Goal: Communication & Community: Answer question/provide support

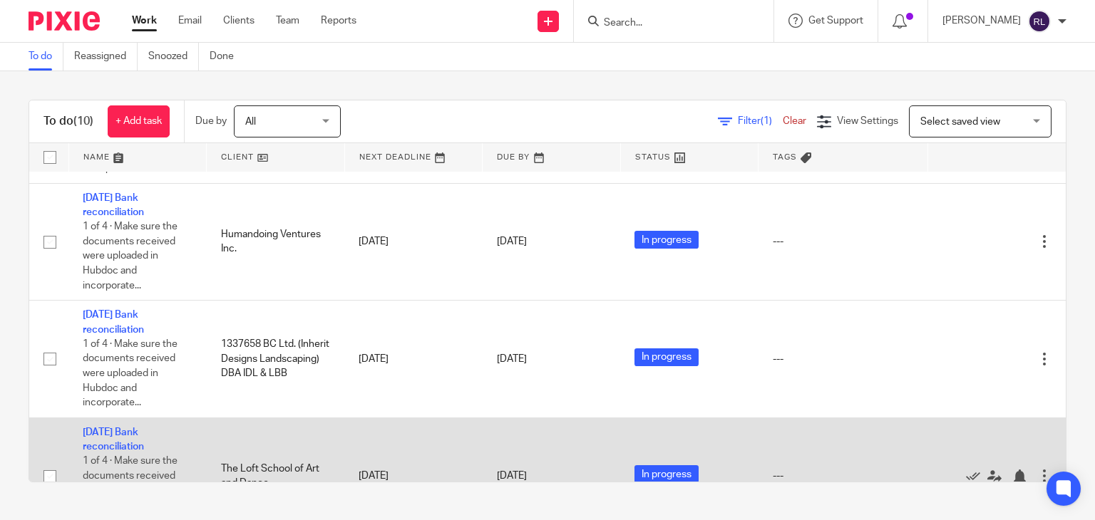
scroll to position [356, 0]
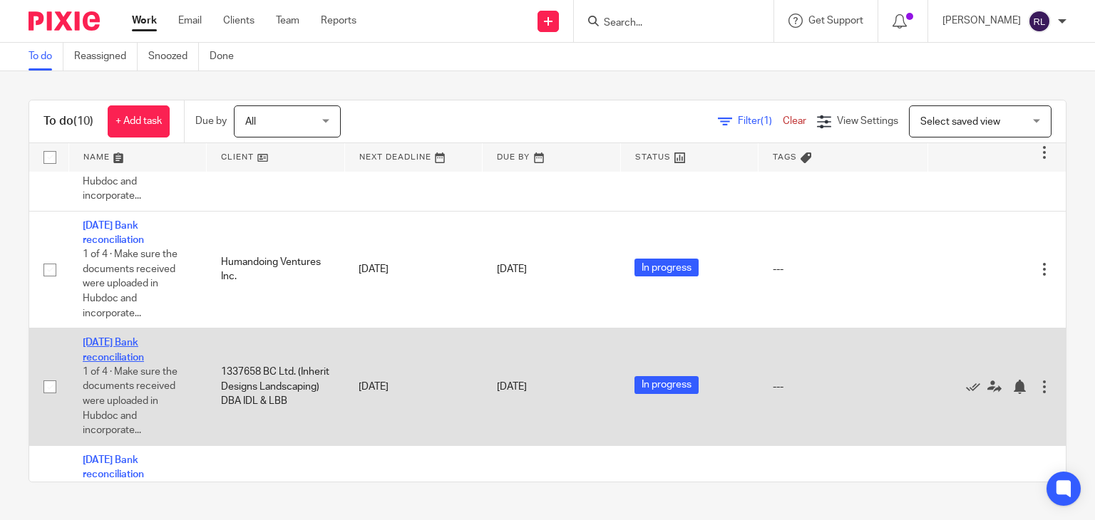
click at [122, 362] on link "[DATE] Bank reconciliation" at bounding box center [113, 350] width 61 height 24
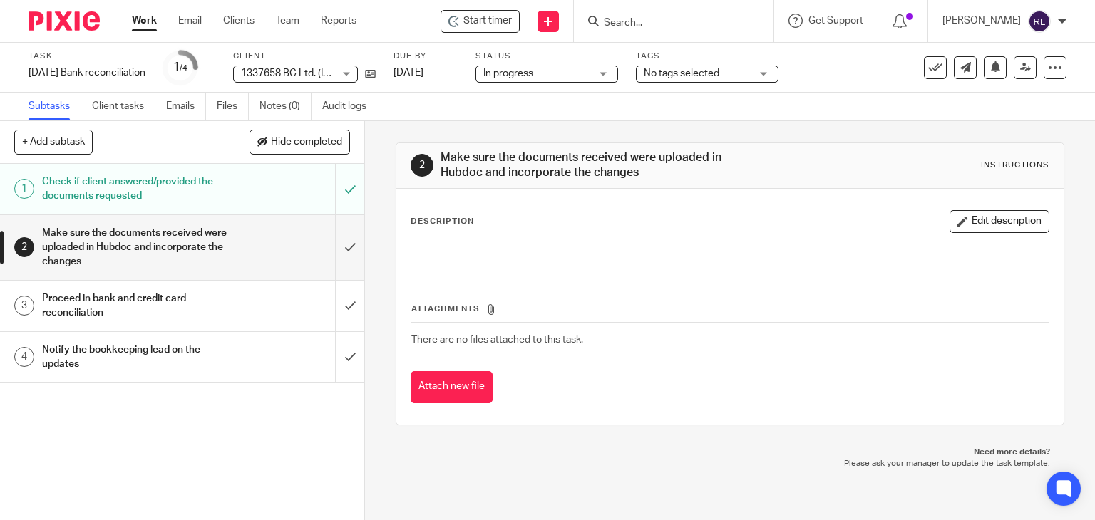
click at [180, 345] on h1 "Notify the bookkeeping lead on the updates" at bounding box center [135, 357] width 186 height 36
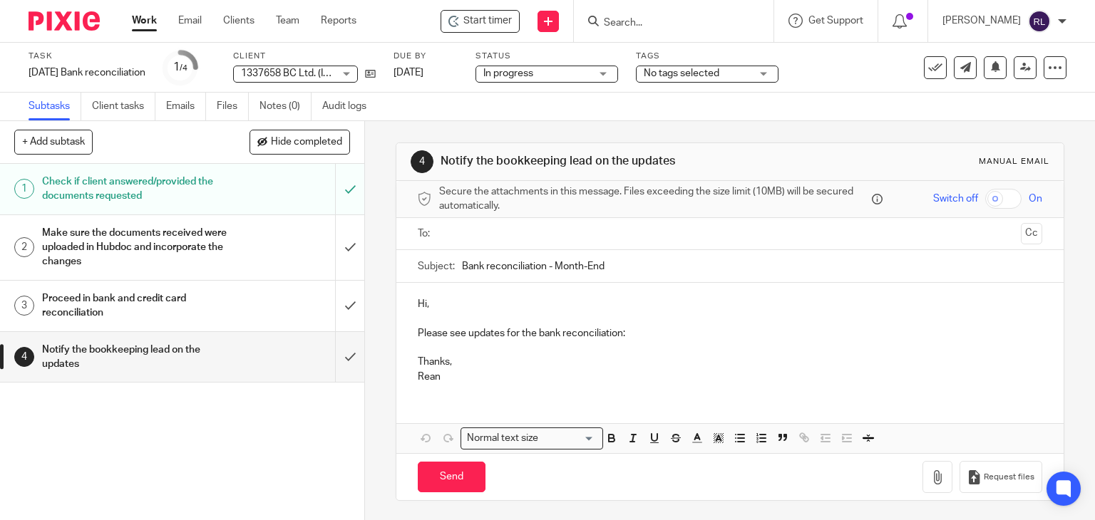
click at [462, 267] on input "Bank reconciliation - Month-End" at bounding box center [752, 266] width 581 height 32
type input "IDL & Flowerstone Farm - Bank reconciliation - Month-End"
drag, startPoint x: 636, startPoint y: 338, endPoint x: 620, endPoint y: 341, distance: 16.6
click at [637, 338] on p "Please see updates for the bank reconciliation:" at bounding box center [730, 334] width 625 height 14
click at [442, 314] on p at bounding box center [730, 319] width 625 height 14
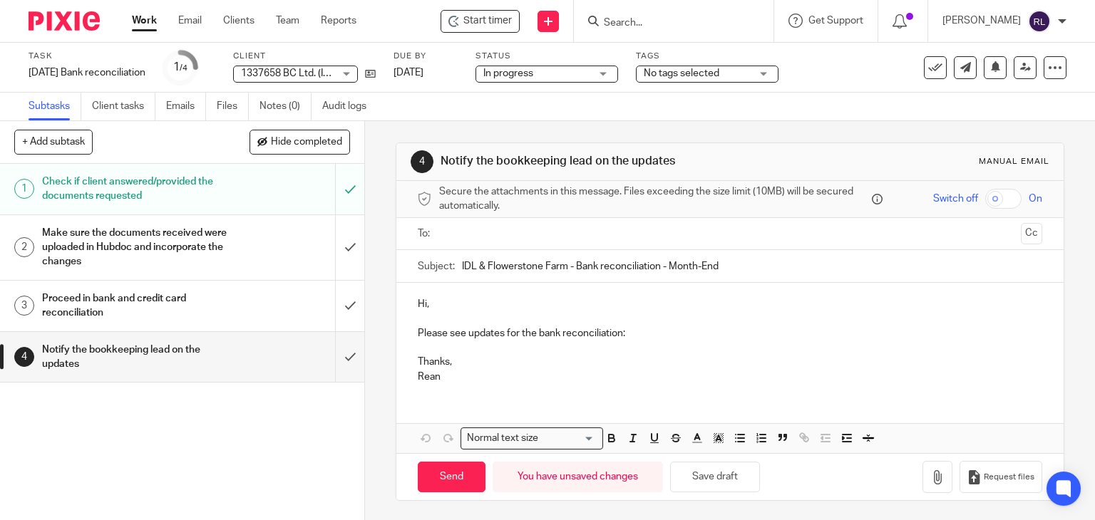
click at [422, 304] on p "Hi," at bounding box center [730, 304] width 625 height 14
click at [736, 477] on button "Save draft" at bounding box center [715, 477] width 90 height 31
click at [653, 337] on p "Please see updates for the bank reconciliation:" at bounding box center [730, 334] width 625 height 14
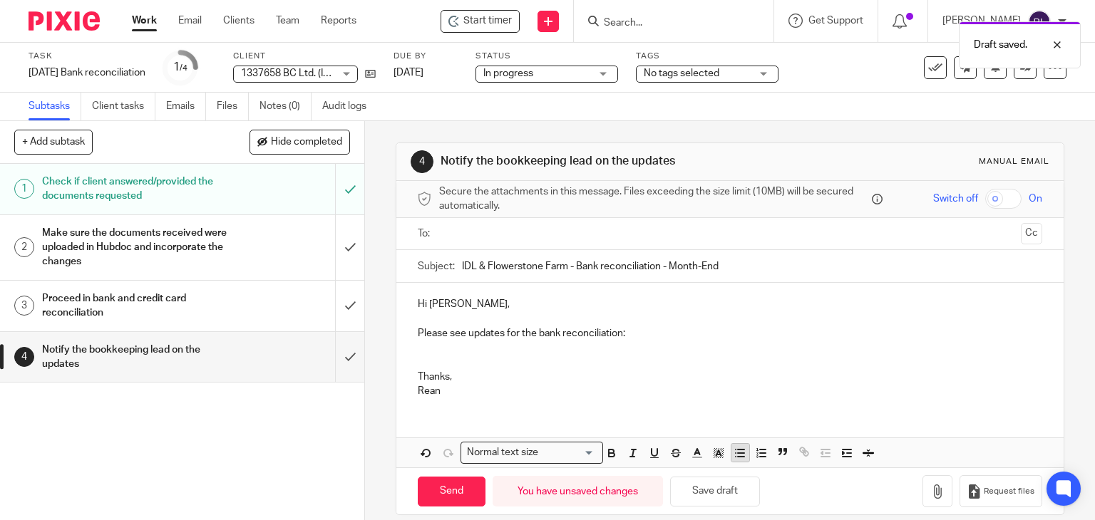
click at [734, 453] on icon "button" at bounding box center [740, 453] width 13 height 13
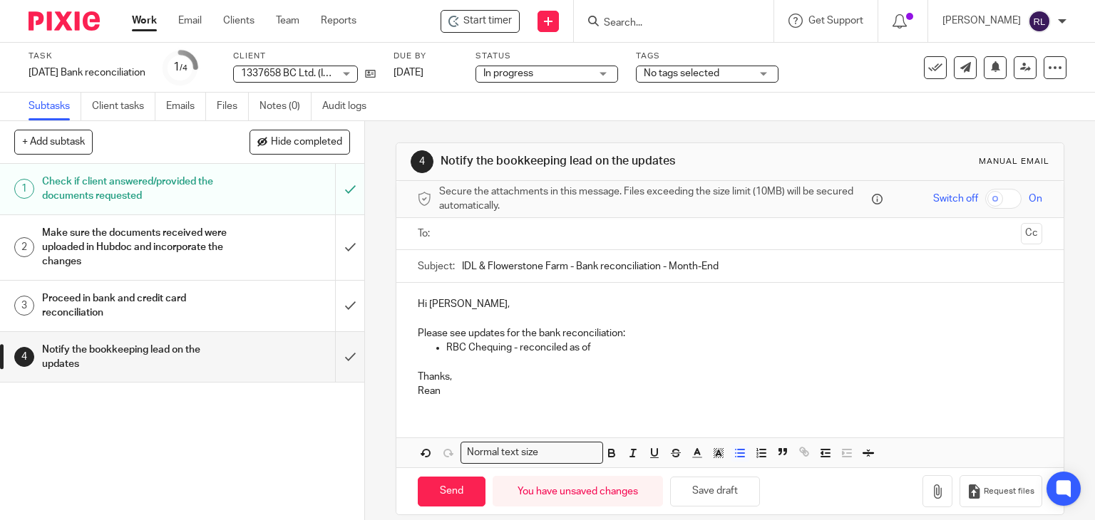
click at [632, 366] on p at bounding box center [730, 362] width 625 height 14
click at [625, 344] on p "RBC Chequing - reconciled as of" at bounding box center [744, 348] width 597 height 14
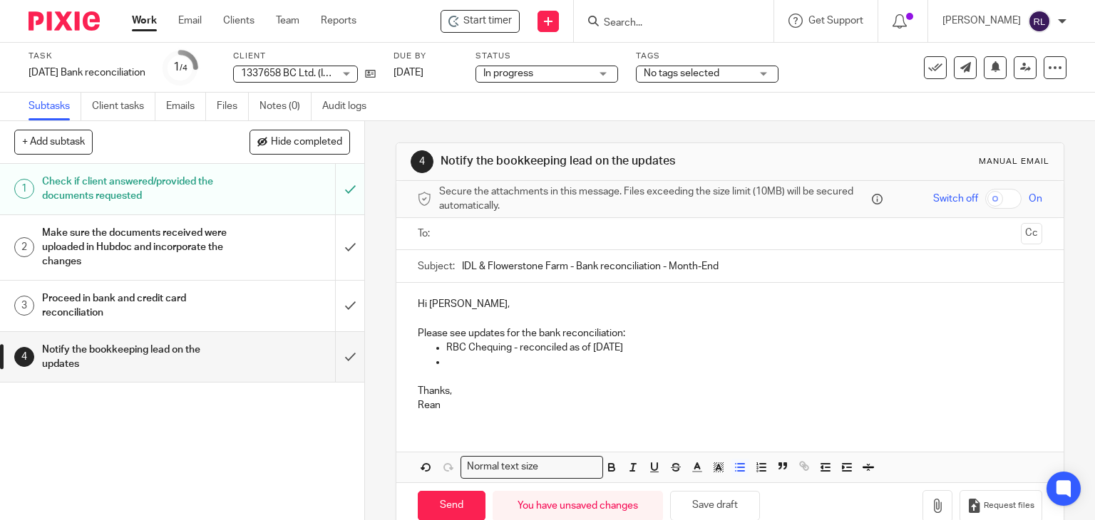
click at [512, 358] on p at bounding box center [744, 362] width 597 height 14
click at [446, 360] on p at bounding box center [744, 362] width 597 height 14
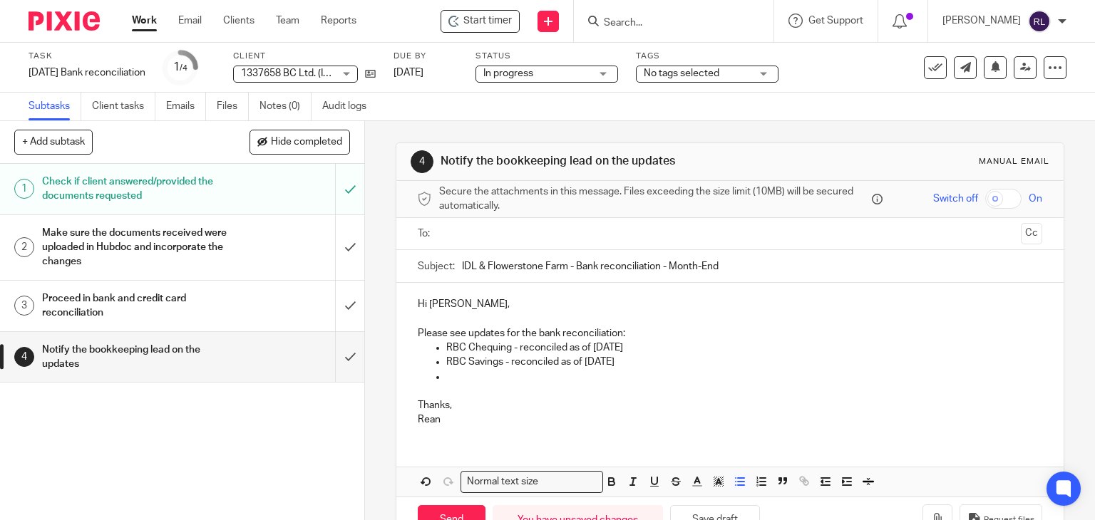
click at [495, 379] on p at bounding box center [744, 377] width 597 height 14
click at [657, 377] on p "RBC Visa 6807, 6815 - reconciled as of August 5th" at bounding box center [744, 377] width 597 height 14
click at [716, 371] on p "RBC Visa 6807, 6815 - reconciled as of August 7th" at bounding box center [744, 377] width 597 height 14
drag, startPoint x: 676, startPoint y: 376, endPoint x: 824, endPoint y: 377, distance: 148.3
click at [824, 377] on p "RBC Visa 6807, 6815 - reconciled as of August 7th (Sept 7th can;t be extracted …" at bounding box center [744, 377] width 597 height 14
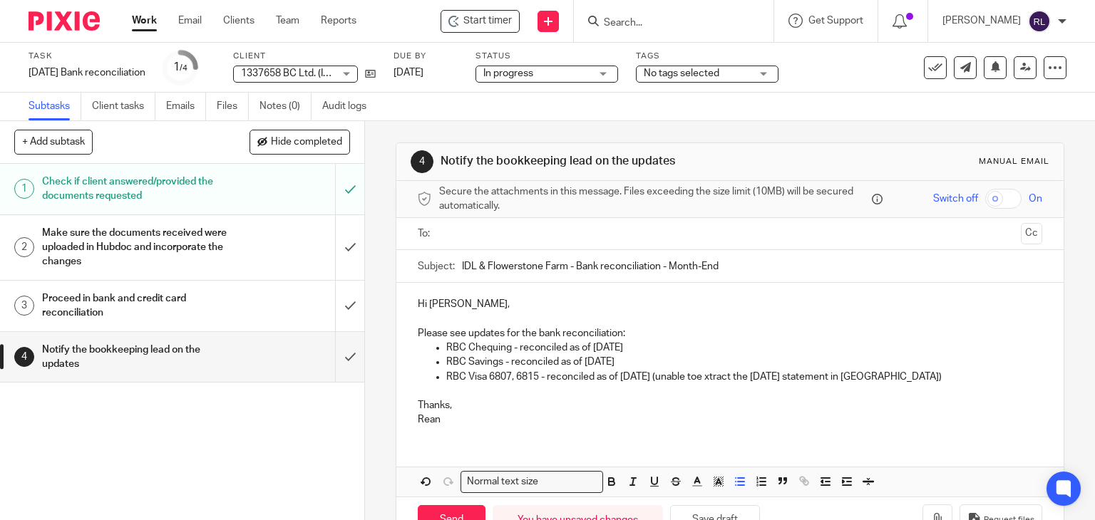
click at [720, 376] on p "RBC Visa 6807, 6815 - reconciled as of August 7th (unable toe xtract the Sept 7…" at bounding box center [744, 377] width 597 height 14
click at [644, 371] on p "RBC Visa 6807, 6815 - reconciled as of August 7th (unable to extract the Sept 7…" at bounding box center [744, 377] width 597 height 14
click at [918, 376] on p "RBC Visa 6807, 6815 - reconciled as of August 7th (unable to extract the Sept 7…" at bounding box center [744, 377] width 597 height 14
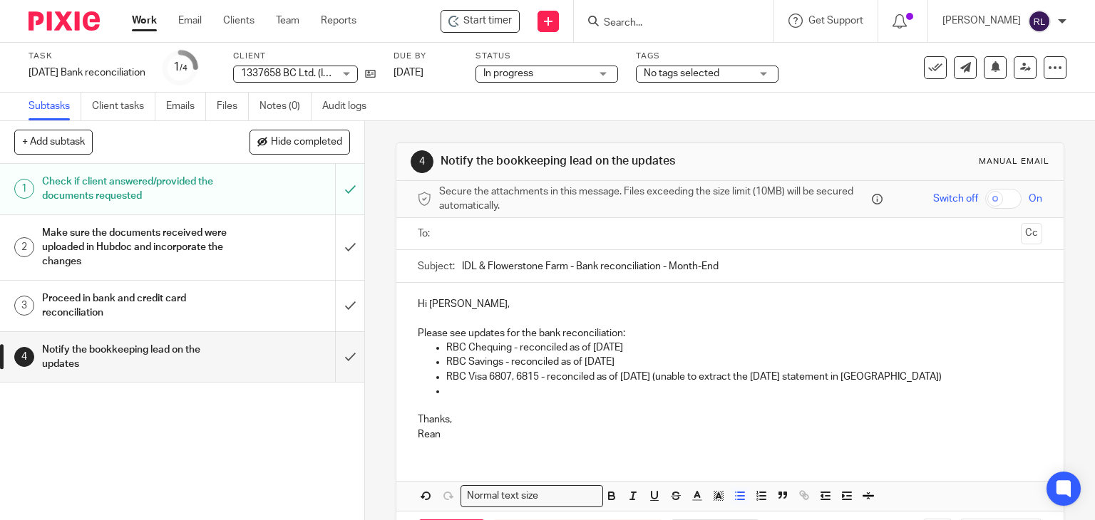
click at [496, 389] on p at bounding box center [744, 391] width 597 height 14
drag, startPoint x: 668, startPoint y: 376, endPoint x: 909, endPoint y: 386, distance: 241.2
click at [909, 386] on ul "RBC Chequing - reconciled as of August 27th RBC Savings - reconciled as of Augu…" at bounding box center [730, 370] width 625 height 58
click at [873, 391] on p "RBC Visa 6823 - reconciled as of August 8th" at bounding box center [744, 391] width 597 height 14
click at [672, 379] on p "RBC Visa 6807, 6815 - reconciled as of August 7th (unable to extract the Sept 7…" at bounding box center [744, 377] width 597 height 14
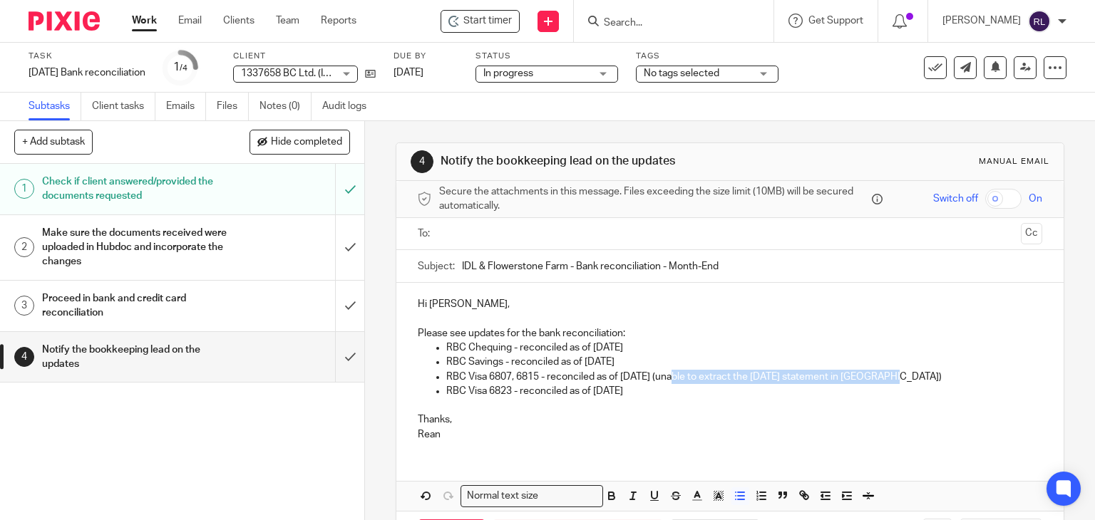
drag, startPoint x: 669, startPoint y: 379, endPoint x: 890, endPoint y: 380, distance: 220.3
click at [890, 380] on p "RBC Visa 6807, 6815 - reconciled as of August 7th (unable to extract the Sept 7…" at bounding box center [744, 377] width 597 height 14
copy p "(unable to extract the Sept 7th statement in QBO)"
click at [690, 389] on p "RBC Visa 6823 - reconciled as of August 8th" at bounding box center [744, 391] width 597 height 14
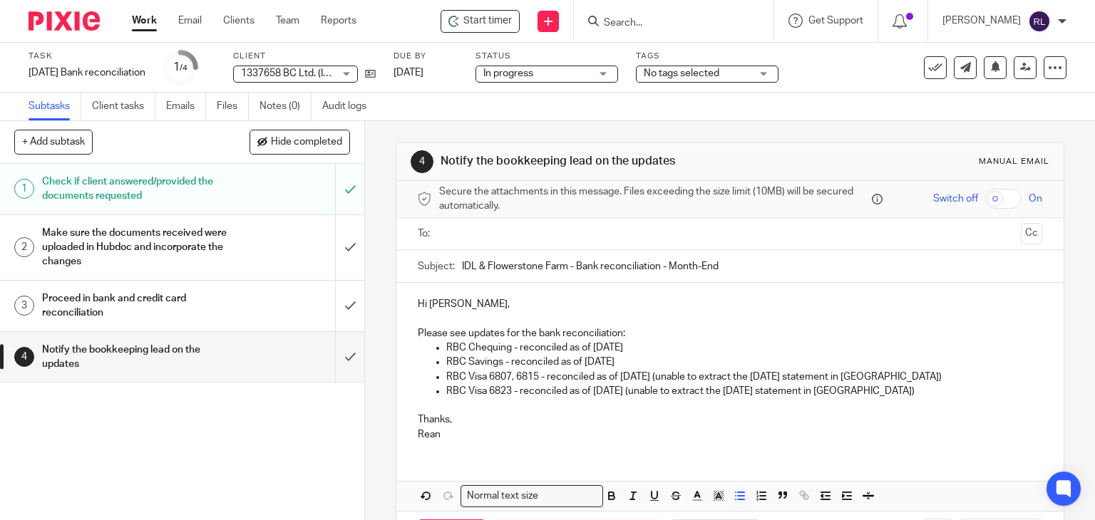
click at [768, 391] on p "RBC Visa 6823 - reconciled as of August 8th (unable to extract the Sept 7th sta…" at bounding box center [744, 391] width 597 height 14
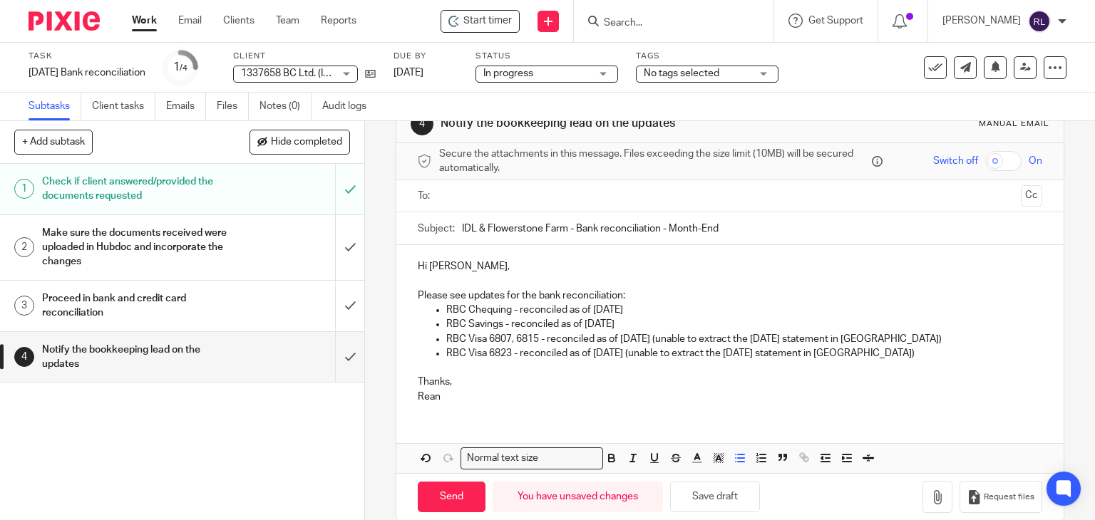
scroll to position [58, 0]
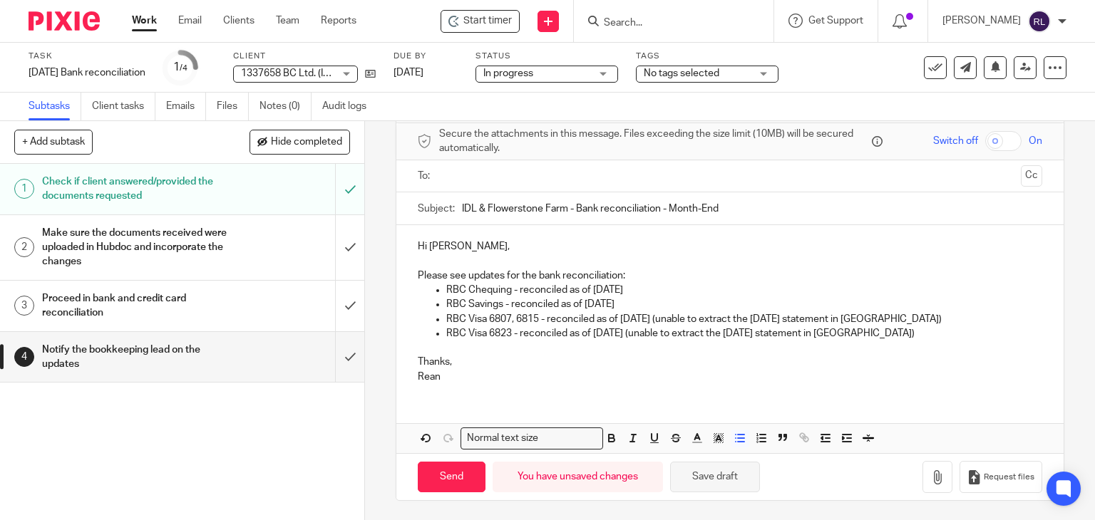
click at [717, 481] on button "Save draft" at bounding box center [715, 477] width 90 height 31
click at [886, 329] on p "RBC Visa 6823 - reconciled as of August 8th (unable to extract the Sept 8th sta…" at bounding box center [744, 334] width 597 height 14
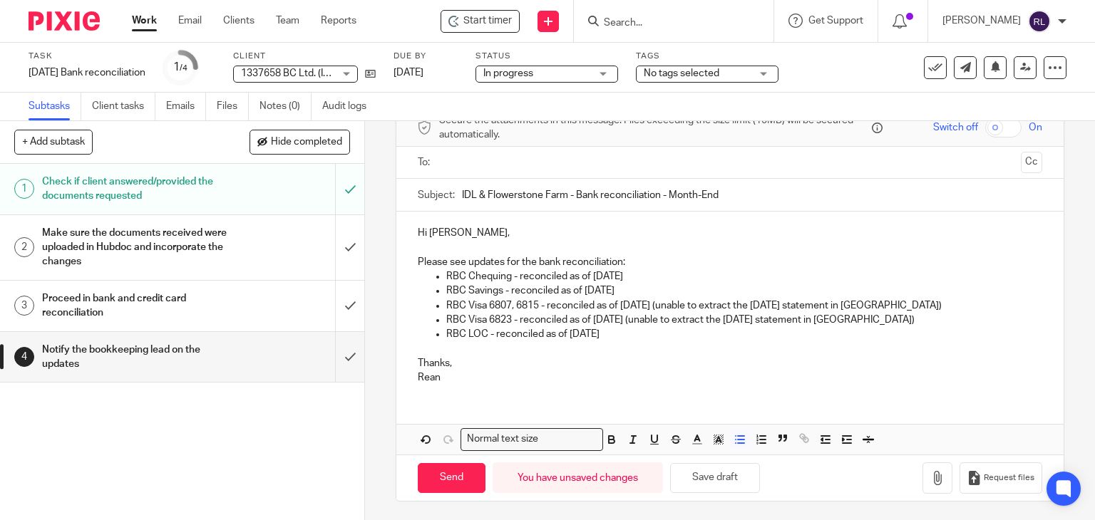
scroll to position [72, 0]
click at [705, 472] on button "Save draft" at bounding box center [715, 478] width 90 height 31
click at [664, 195] on input "IDL & Flowerstone Farm - Bank reconciliation - Month-End" at bounding box center [752, 194] width 581 height 32
type input "IDL & Flowerstone Farm - Bank reconciliation - August Month-End"
click at [723, 476] on button "Save draft" at bounding box center [715, 478] width 90 height 31
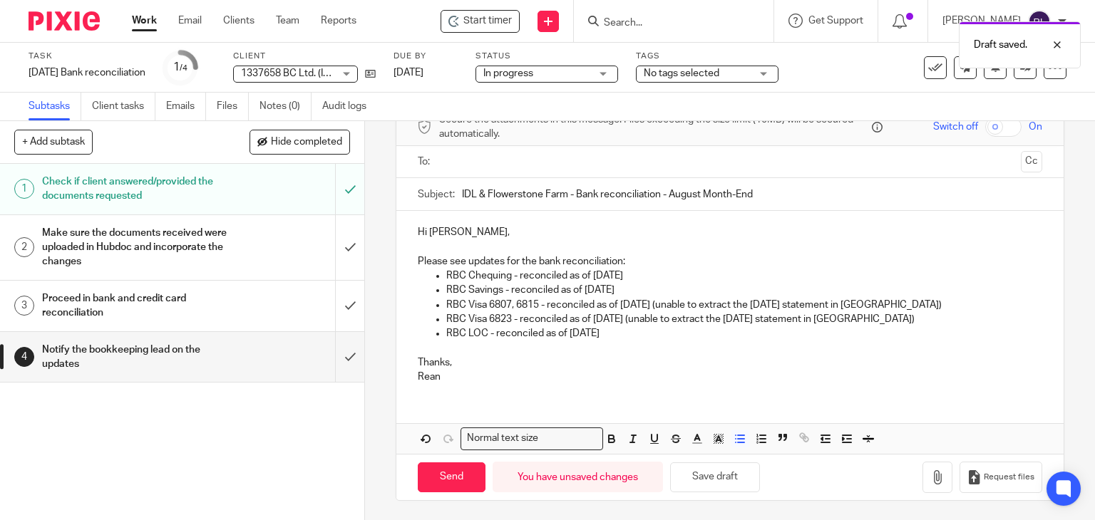
scroll to position [0, 0]
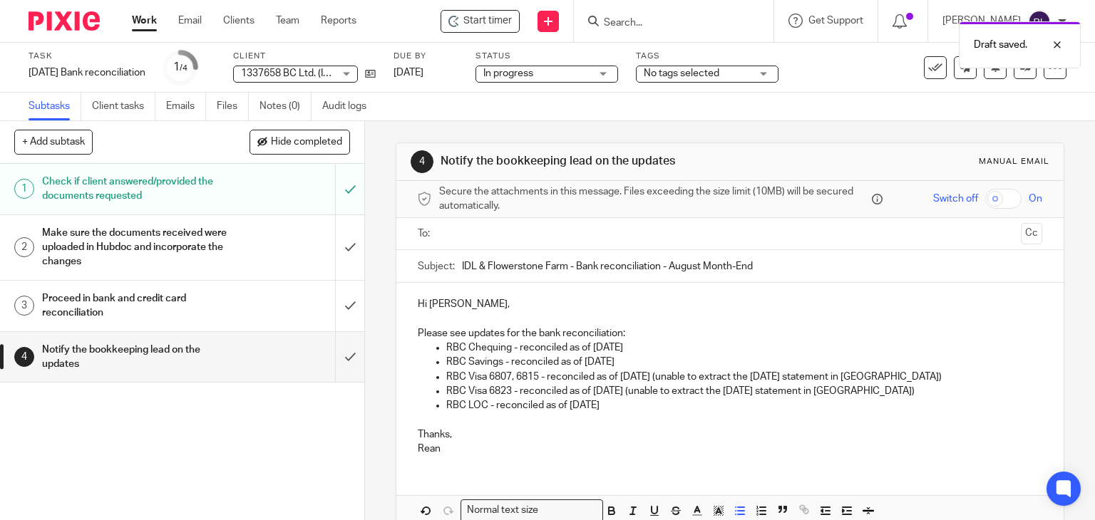
click at [505, 241] on ul at bounding box center [731, 234] width 581 height 24
click at [509, 235] on input "text" at bounding box center [729, 234] width 571 height 16
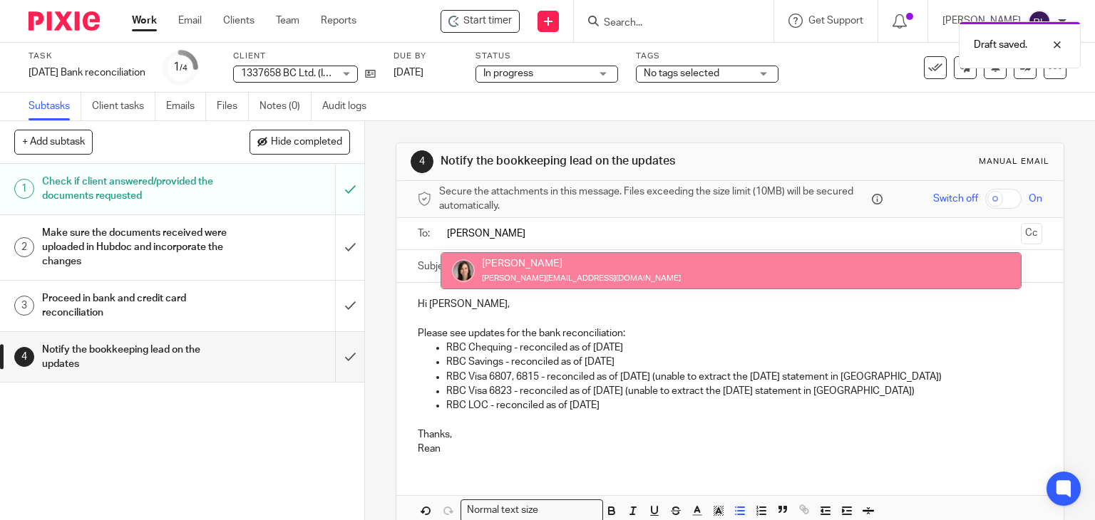
type input "dani"
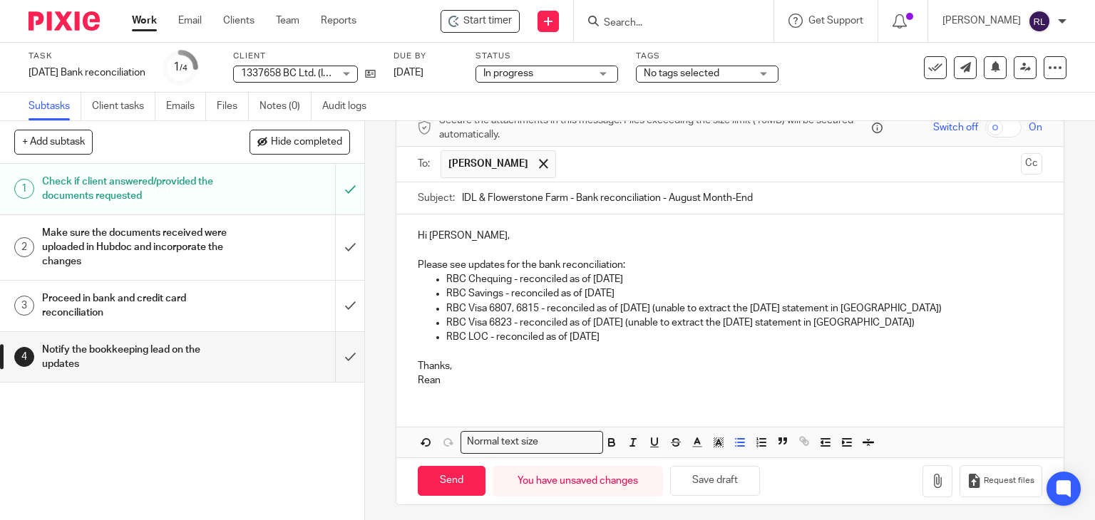
scroll to position [75, 0]
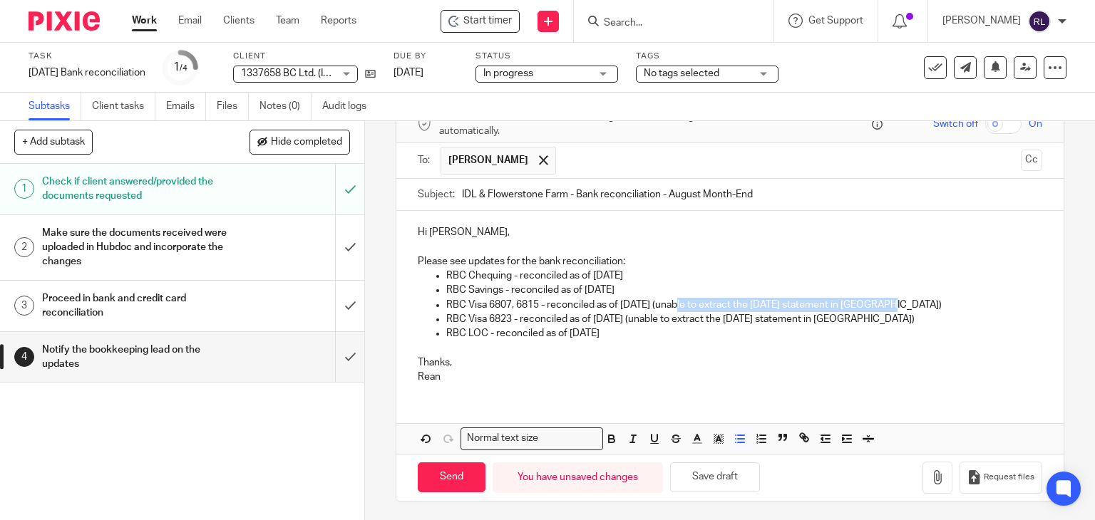
drag, startPoint x: 671, startPoint y: 304, endPoint x: 883, endPoint y: 303, distance: 212.5
click at [883, 303] on p "RBC Visa 6807, 6815 - reconciled as of August 7th (unable to extract the Sept 7…" at bounding box center [744, 305] width 597 height 14
click at [879, 341] on p at bounding box center [730, 348] width 625 height 14
click at [672, 303] on em "unable to extract the Sept 7th statement in QBO" at bounding box center [797, 305] width 284 height 10
click at [899, 305] on p "RBC Visa 6807, 6815 - reconciled as of August 7th - unable to extract the Sept …" at bounding box center [744, 305] width 597 height 14
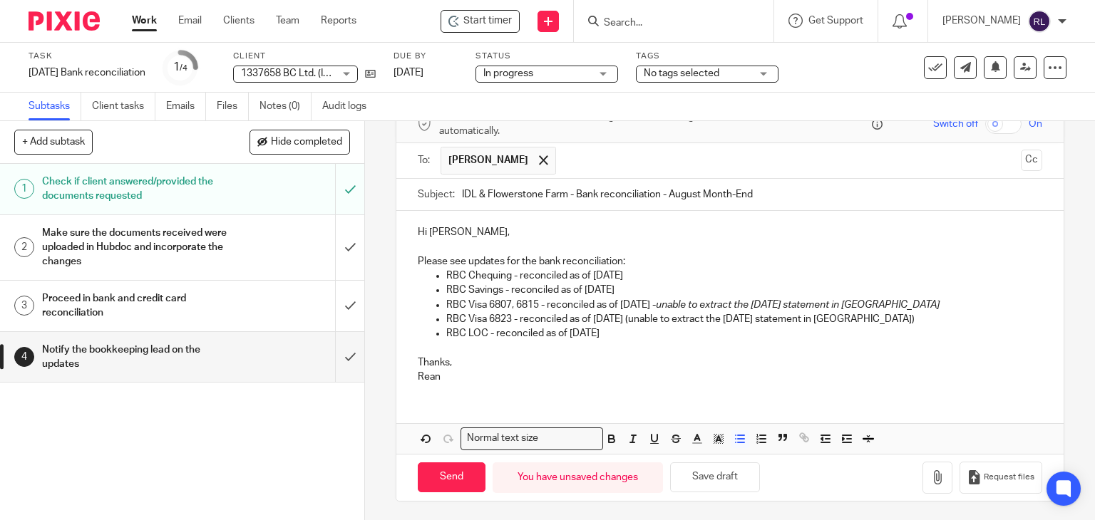
click at [647, 316] on p "RBC Visa 6823 - reconciled as of August 8th (unable to extract the Sept 8th sta…" at bounding box center [744, 319] width 597 height 14
click at [644, 317] on p "RBC Visa 6823 - reconciled as of August 8th (unable to extract the Sept 8th sta…" at bounding box center [744, 319] width 597 height 14
drag, startPoint x: 649, startPoint y: 322, endPoint x: 908, endPoint y: 319, distance: 258.8
click at [908, 319] on p "RBC Visa 6823 - reconciled as of August 8th - unable to extract the Sept 8th st…" at bounding box center [744, 319] width 597 height 14
click at [904, 314] on p "RBC Visa 6823 - reconciled as of August 8th - unable to extract the Sept 8th st…" at bounding box center [744, 319] width 597 height 14
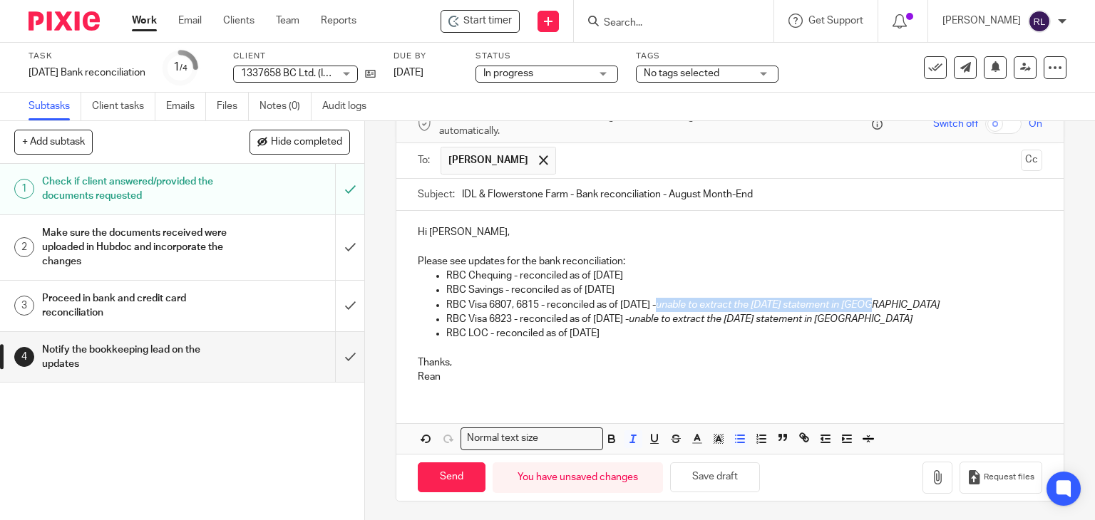
drag, startPoint x: 676, startPoint y: 301, endPoint x: 921, endPoint y: 299, distance: 245.3
click at [921, 299] on p "RBC Visa 6807, 6815 - reconciled as of August 7th - unable to extract the Sept …" at bounding box center [744, 305] width 597 height 14
click at [667, 321] on em "unable to extract the Sept 8th statement in QBO" at bounding box center [771, 319] width 284 height 10
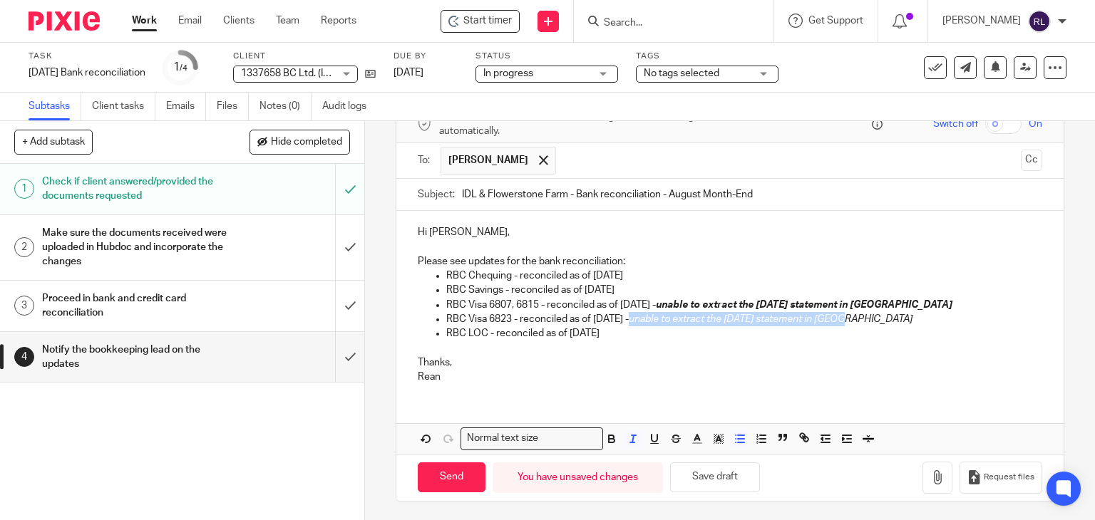
drag, startPoint x: 647, startPoint y: 319, endPoint x: 862, endPoint y: 317, distance: 214.6
click at [862, 317] on p "RBC Visa 6823 - reconciled as of August 8th - unable to extract the Sept 8th st…" at bounding box center [744, 319] width 597 height 14
click at [850, 356] on p "Thanks," at bounding box center [730, 363] width 625 height 14
click at [728, 470] on button "Save draft" at bounding box center [715, 478] width 90 height 31
click at [727, 476] on button "Save draft" at bounding box center [715, 478] width 90 height 31
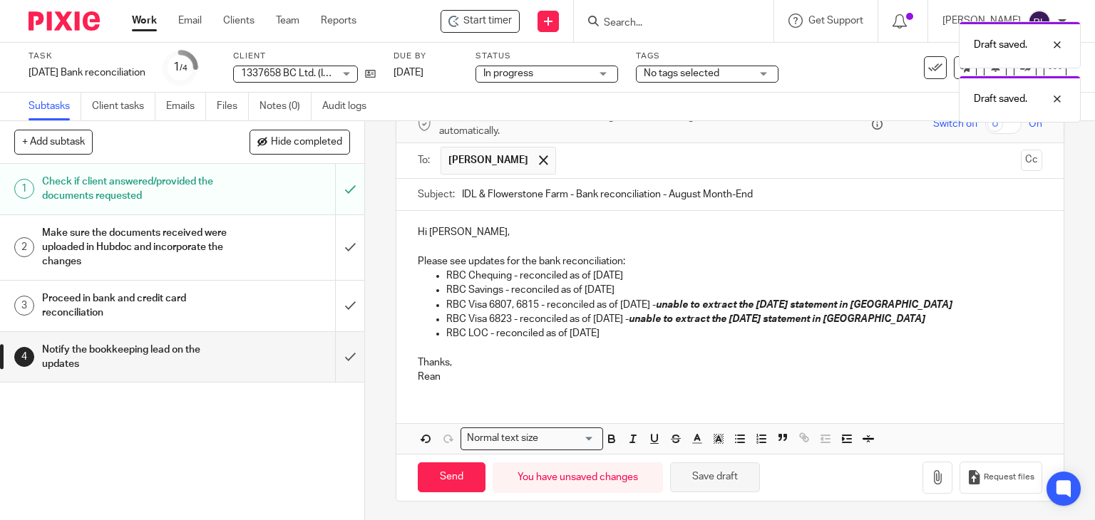
click at [729, 480] on button "Save draft" at bounding box center [715, 478] width 90 height 31
click at [341, 247] on input "submit" at bounding box center [182, 247] width 364 height 65
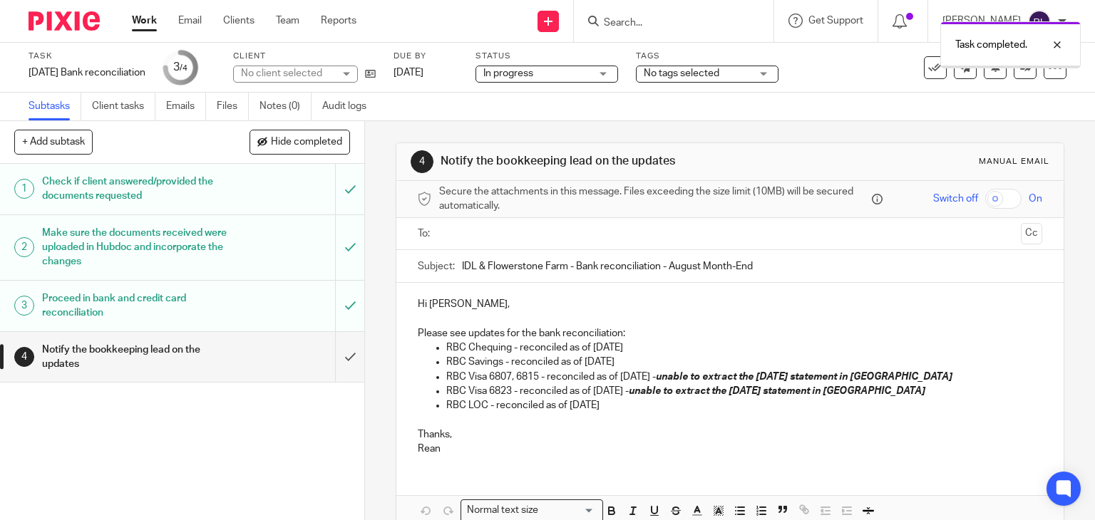
scroll to position [72, 0]
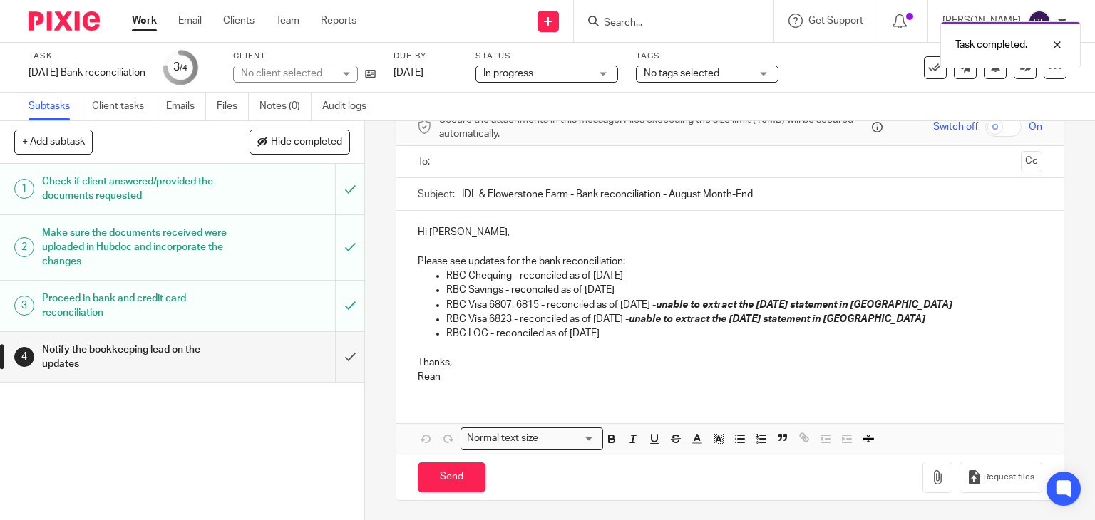
click at [517, 179] on input "IDL & Flowerstone Farm - Bank reconciliation - August Month-End" at bounding box center [752, 194] width 581 height 32
click at [523, 161] on input "text" at bounding box center [729, 162] width 571 height 16
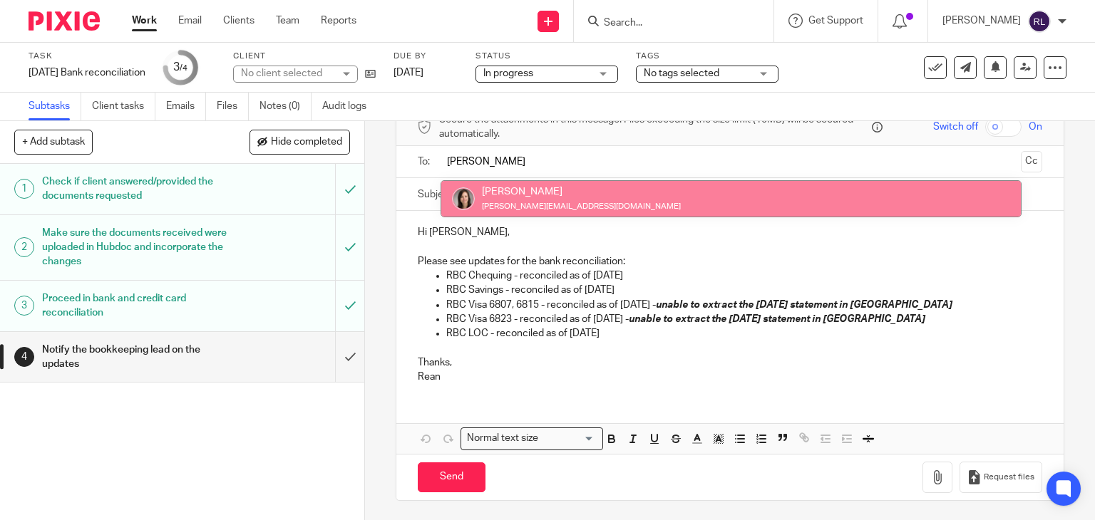
type input "dani"
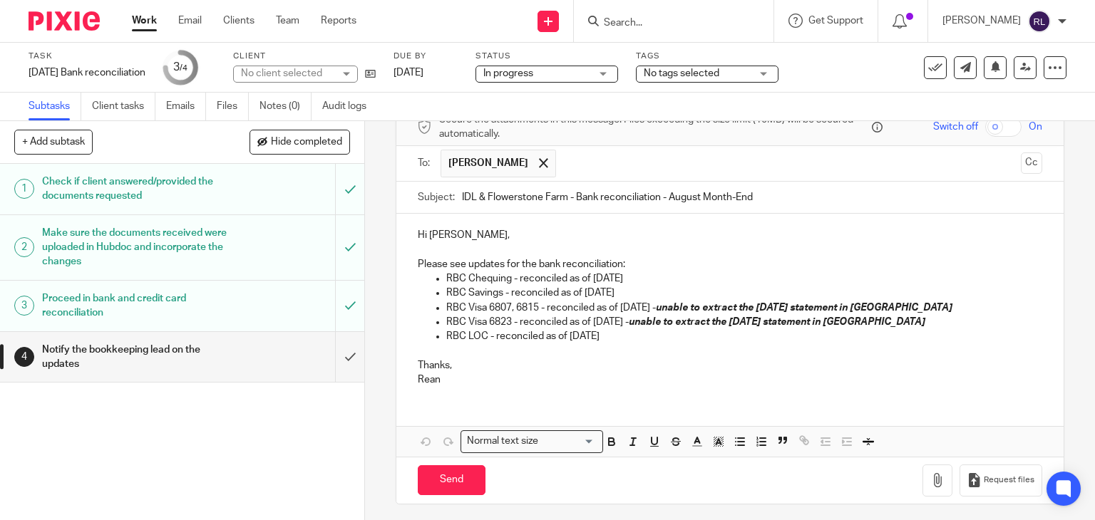
scroll to position [75, 0]
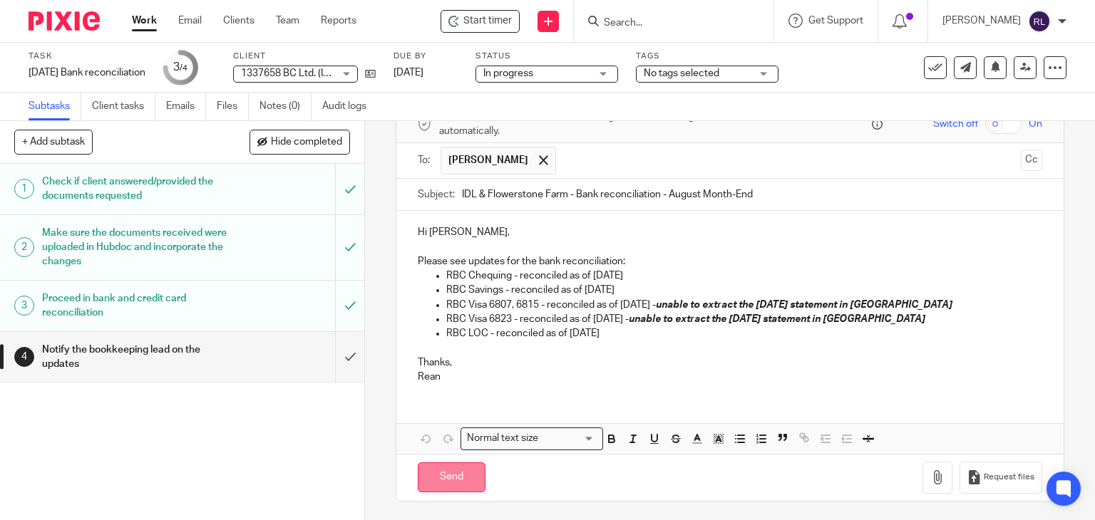
click at [456, 483] on input "Send" at bounding box center [452, 478] width 68 height 31
type input "Sent"
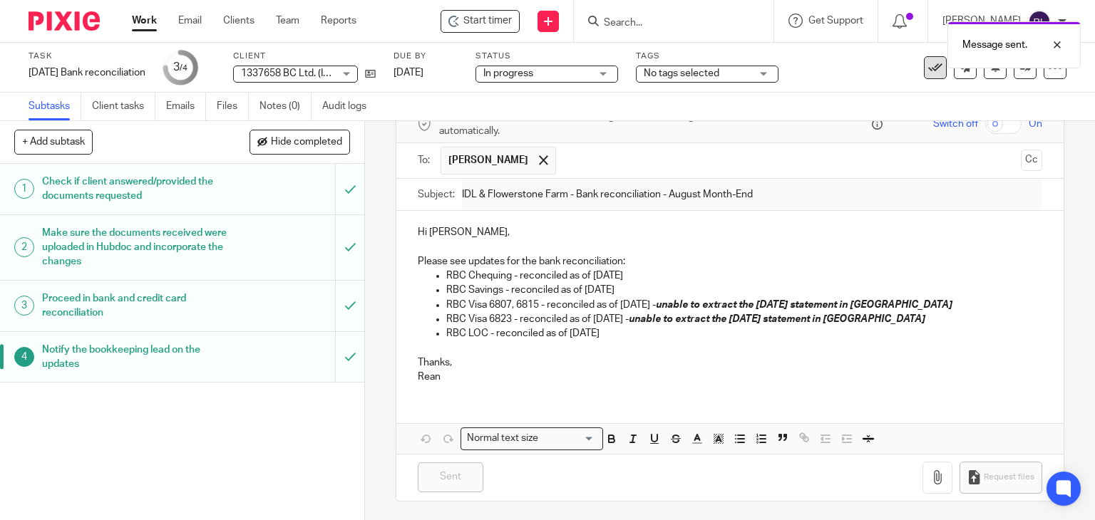
click at [928, 68] on icon at bounding box center [935, 68] width 14 height 14
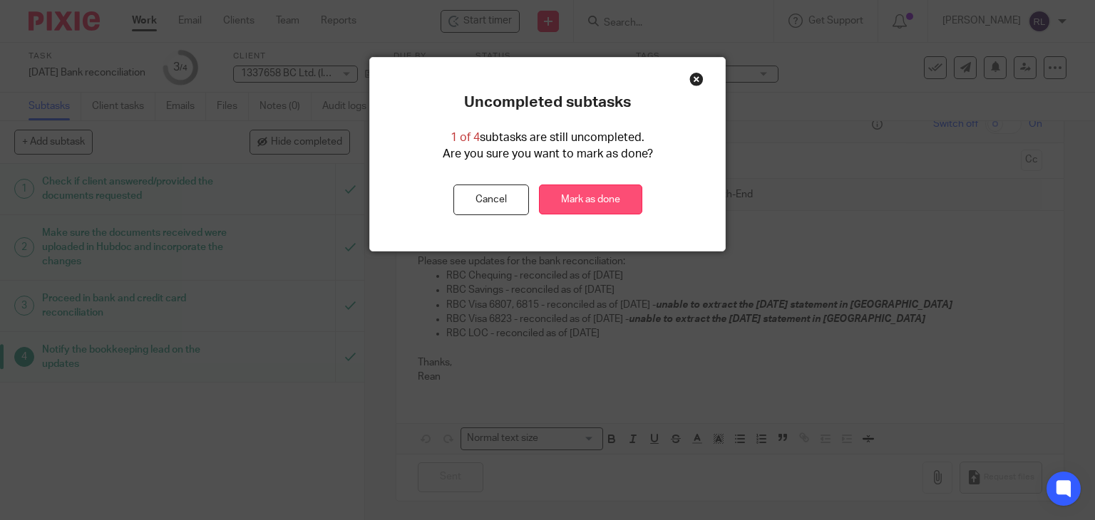
click at [576, 192] on link "Mark as done" at bounding box center [590, 200] width 103 height 31
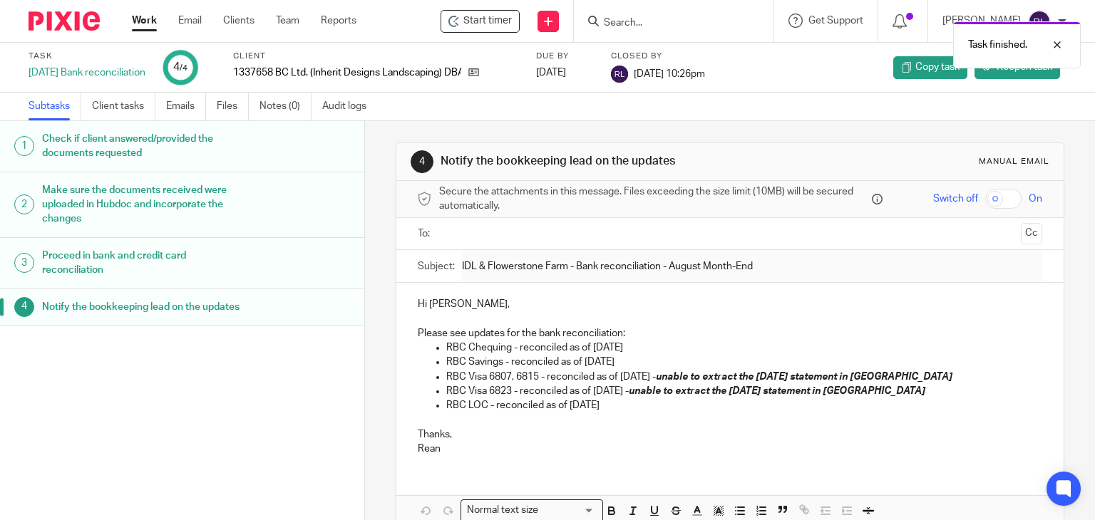
click at [56, 27] on img at bounding box center [64, 20] width 71 height 19
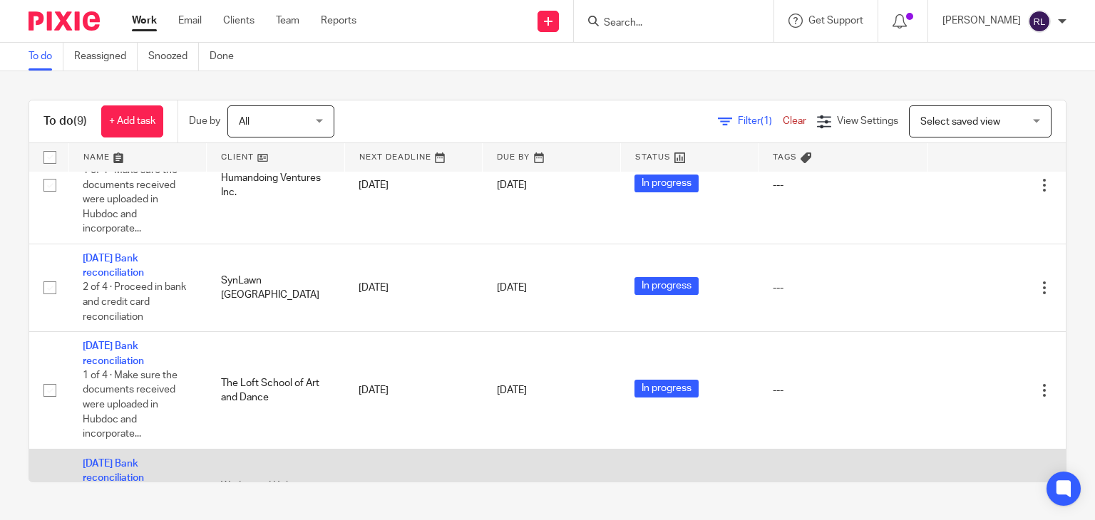
scroll to position [539, 0]
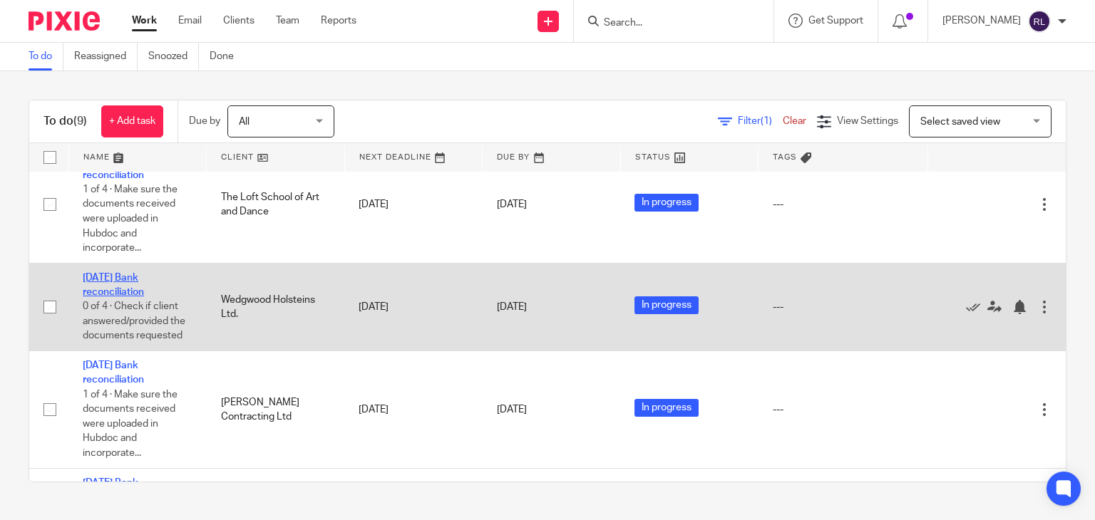
click at [108, 297] on link "[DATE] Bank reconciliation" at bounding box center [113, 285] width 61 height 24
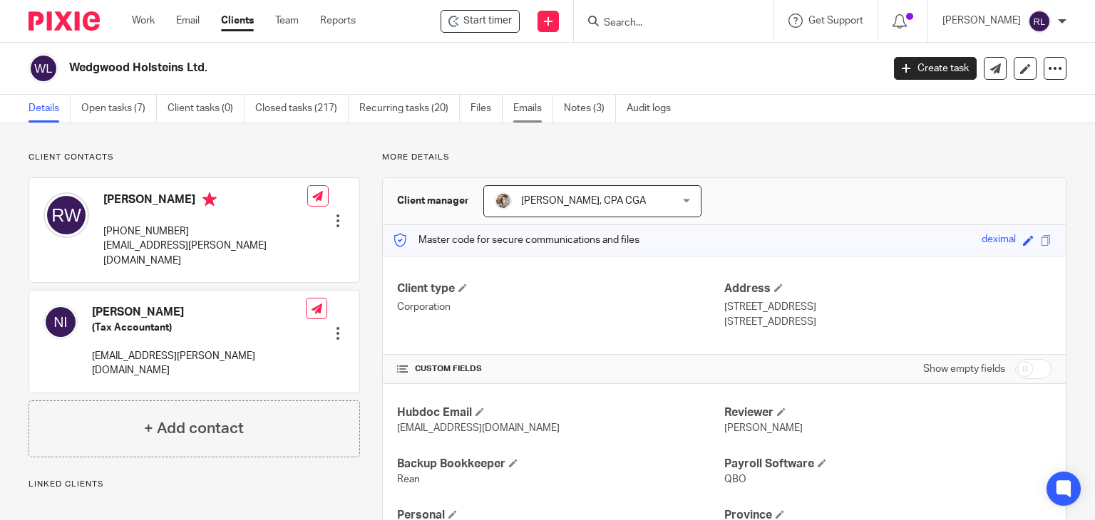
click at [516, 110] on link "Emails" at bounding box center [533, 109] width 40 height 28
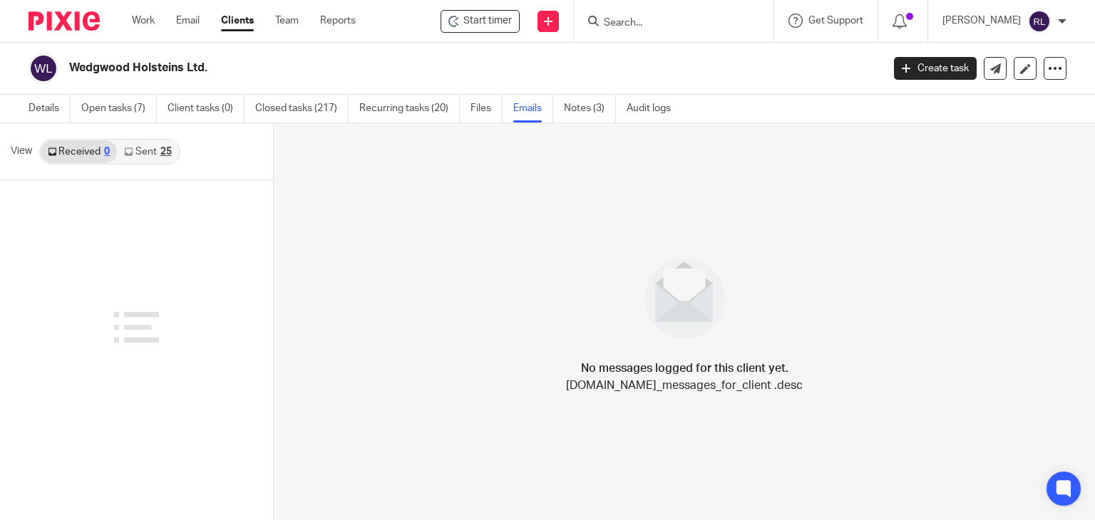
click at [156, 157] on link "Sent 25" at bounding box center [147, 151] width 61 height 23
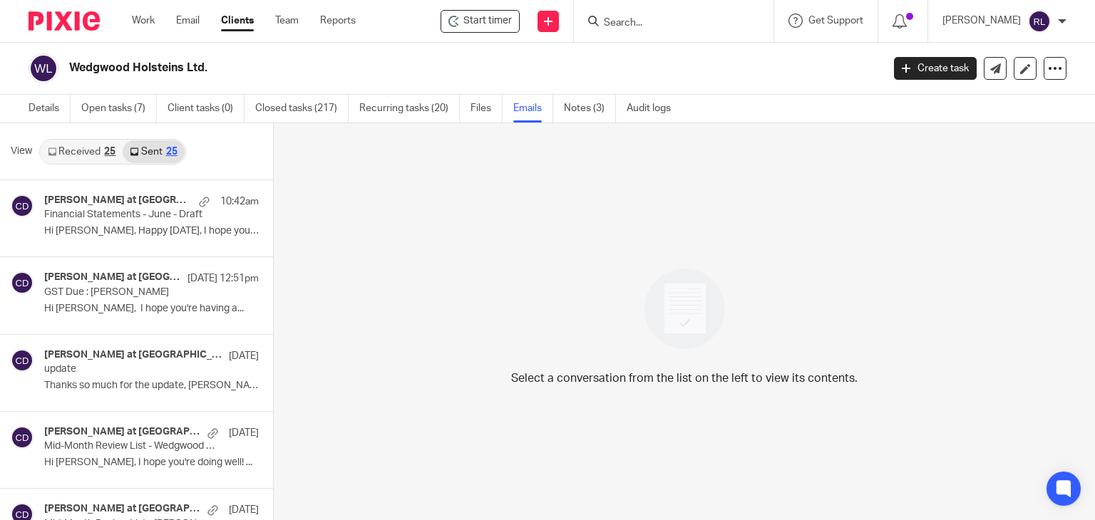
click at [157, 150] on link "Sent 25" at bounding box center [153, 151] width 61 height 23
click at [114, 366] on p "update" at bounding box center [113, 370] width 138 height 12
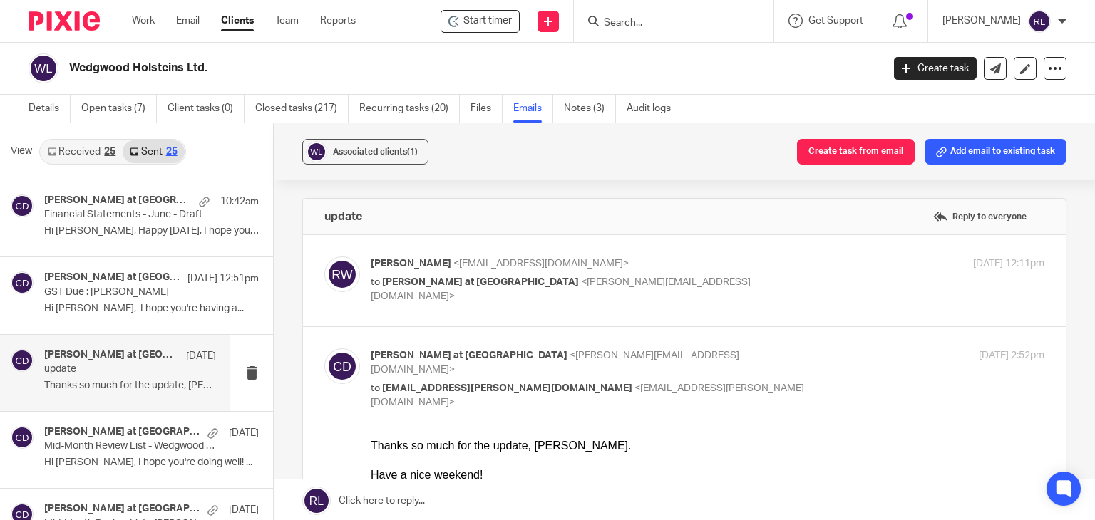
click at [508, 272] on div "[PERSON_NAME] <[EMAIL_ADDRESS][DOMAIN_NAME]> to [PERSON_NAME] at [PERSON_NAME] …" at bounding box center [595, 281] width 449 height 48
checkbox input "true"
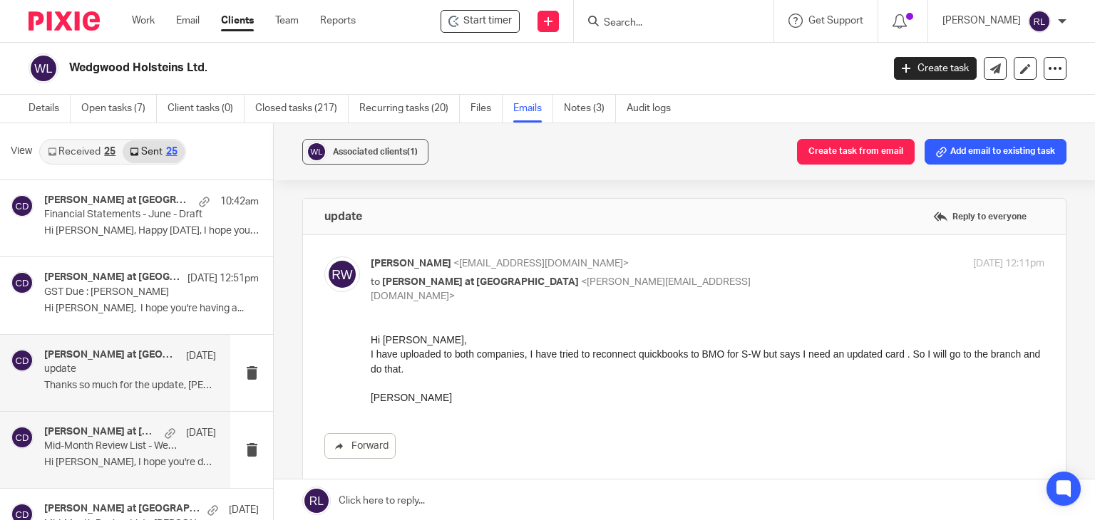
click at [69, 453] on div "[PERSON_NAME] at Deximal [DATE] Mid-Month Review List - Wedgwood Holsteins Ltd.…" at bounding box center [130, 450] width 172 height 48
